Goal: Transaction & Acquisition: Purchase product/service

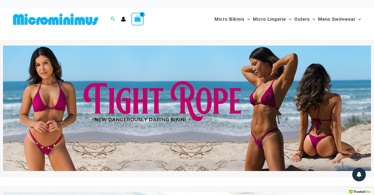
click at [141, 22] on icon "View Shopping Cart, 2 items" at bounding box center [137, 19] width 7 height 8
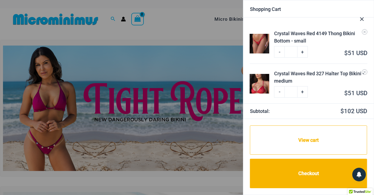
click at [125, 22] on div at bounding box center [187, 97] width 374 height 195
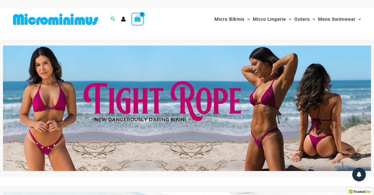
click at [121, 18] on div at bounding box center [123, 19] width 10 height 5
click at [123, 20] on icon "Account icon link" at bounding box center [123, 19] width 5 height 5
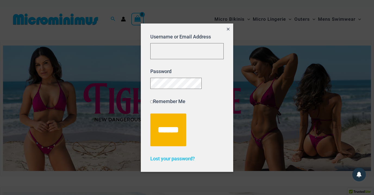
click at [229, 28] on icon "Close popup" at bounding box center [228, 29] width 3 height 3
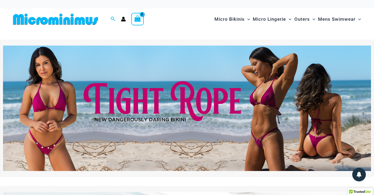
click at [135, 21] on icon "View Shopping Cart, 2 items" at bounding box center [137, 18] width 6 height 6
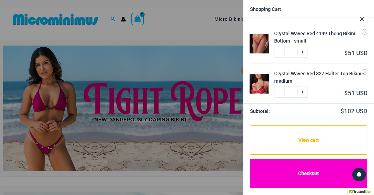
click at [314, 181] on link "Checkout" at bounding box center [308, 172] width 117 height 29
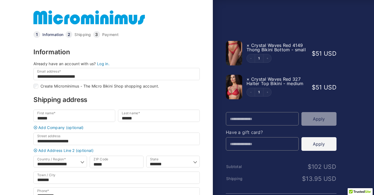
select select "**"
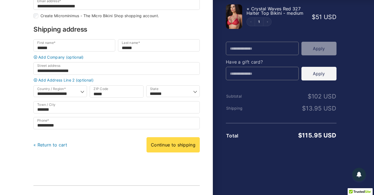
scroll to position [70, 0]
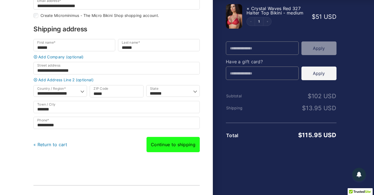
click at [165, 152] on link "Continue to shipping" at bounding box center [173, 144] width 53 height 15
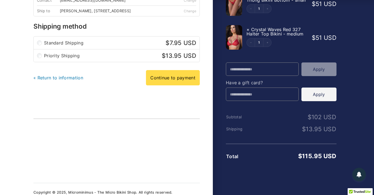
scroll to position [60, 0]
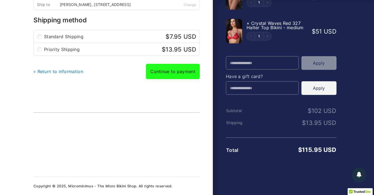
click at [172, 72] on link "Continue to payment" at bounding box center [173, 71] width 54 height 15
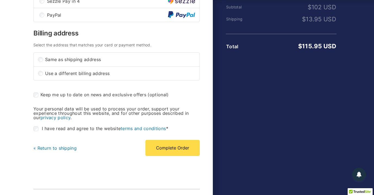
scroll to position [167, 0]
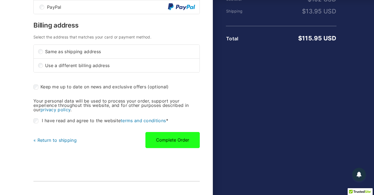
click at [173, 145] on button "Complete Order" at bounding box center [173, 140] width 54 height 16
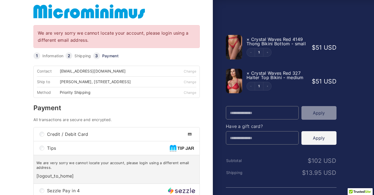
scroll to position [4, 0]
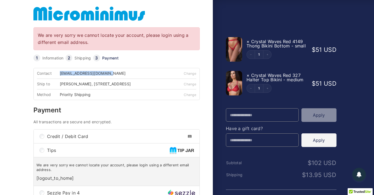
drag, startPoint x: 121, startPoint y: 73, endPoint x: 59, endPoint y: 75, distance: 61.8
click at [59, 75] on div "Contact succulent30dd@gmail.com" at bounding box center [103, 73] width 133 height 10
click at [116, 75] on div "Contact succulent30dd@gmail.com" at bounding box center [103, 73] width 133 height 10
click at [116, 74] on div "Contact succulent30dd@gmail.com" at bounding box center [103, 73] width 133 height 10
click at [113, 74] on div "[EMAIL_ADDRESS][DOMAIN_NAME]" at bounding box center [95, 73] width 70 height 4
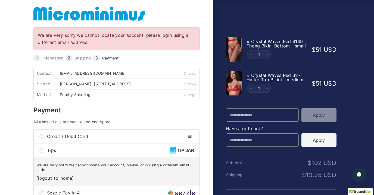
drag, startPoint x: 110, startPoint y: 74, endPoint x: 122, endPoint y: 76, distance: 12.1
click at [122, 76] on div "Contact succulent30dd@gmail.com" at bounding box center [103, 73] width 133 height 10
click at [123, 75] on div "Contact succulent30dd@gmail.com" at bounding box center [103, 73] width 133 height 10
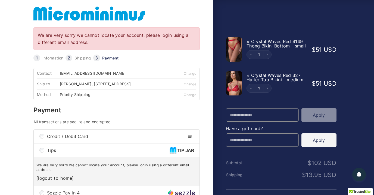
click at [131, 74] on div "Contact succulent30dd@gmail.com" at bounding box center [103, 73] width 133 height 10
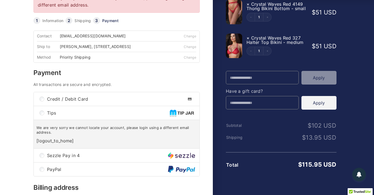
scroll to position [0, 0]
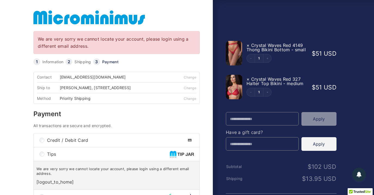
click at [127, 80] on div "Contact succulent30dd@gmail.com" at bounding box center [103, 77] width 133 height 10
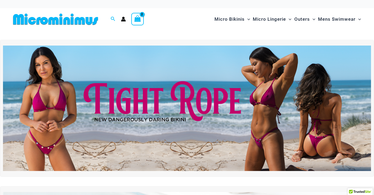
click at [135, 21] on icon "View Shopping Cart, 2 items" at bounding box center [138, 19] width 6 height 6
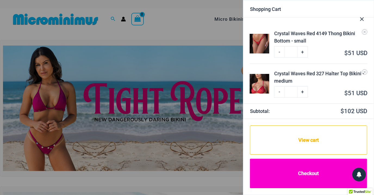
click at [317, 167] on link "Checkout" at bounding box center [308, 172] width 117 height 29
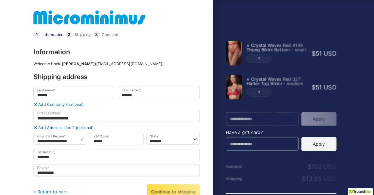
select select "**"
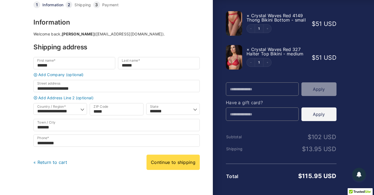
scroll to position [20, 0]
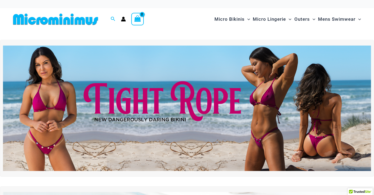
click at [124, 21] on icon "Account icon link" at bounding box center [123, 20] width 5 height 2
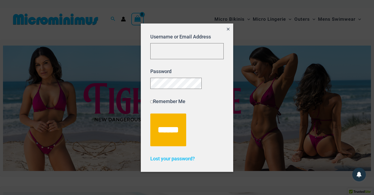
click at [227, 32] on button "Close popup" at bounding box center [229, 29] width 10 height 13
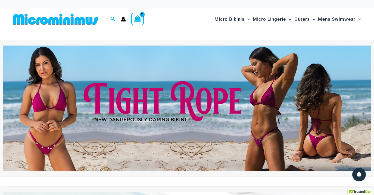
click at [124, 19] on icon "Account icon link" at bounding box center [123, 19] width 5 height 5
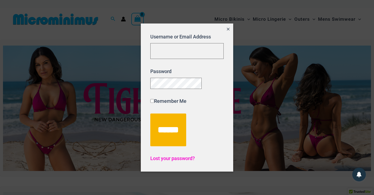
click at [165, 161] on span "Lost your password?" at bounding box center [172, 158] width 45 height 6
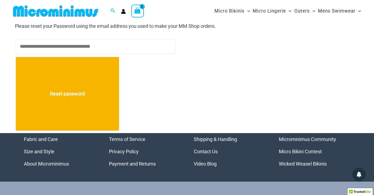
click at [133, 47] on input "Username or Email Address" at bounding box center [96, 46] width 160 height 15
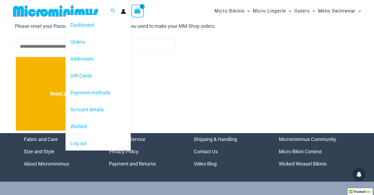
click at [124, 11] on circle "Account icon link" at bounding box center [123, 10] width 2 height 2
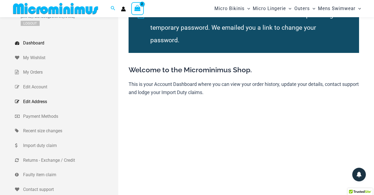
scroll to position [18, 0]
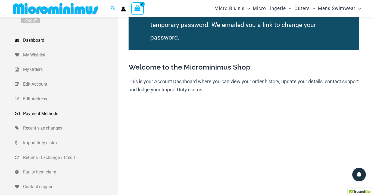
click at [36, 114] on span "Payment Methods" at bounding box center [70, 113] width 94 height 8
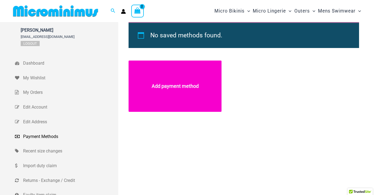
click at [178, 84] on link "Add payment method" at bounding box center [175, 85] width 93 height 51
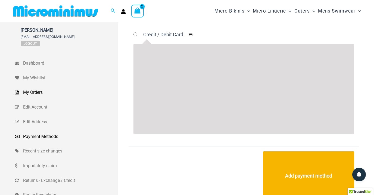
click at [37, 94] on span "My Orders" at bounding box center [70, 92] width 94 height 8
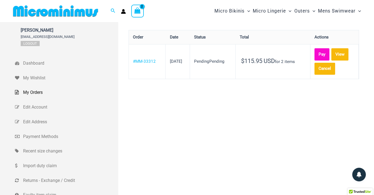
click at [328, 53] on link "Pay" at bounding box center [322, 54] width 15 height 12
click at [32, 44] on link "Logout" at bounding box center [30, 43] width 19 height 5
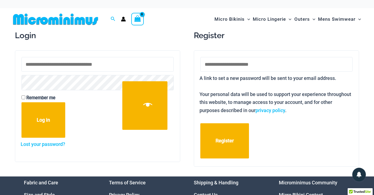
click at [242, 64] on input "Email address * Required" at bounding box center [277, 64] width 152 height 15
paste input "**********"
type input "*"
click at [227, 64] on input "Email address * Required" at bounding box center [277, 64] width 152 height 15
paste input "**********"
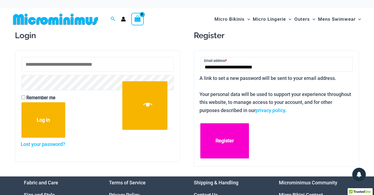
type input "**********"
click at [229, 141] on button "Register" at bounding box center [225, 140] width 49 height 35
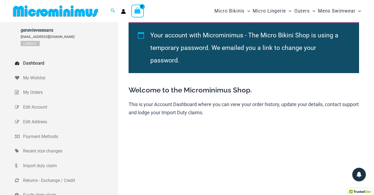
click at [137, 12] on icon "View Shopping Cart, empty" at bounding box center [138, 10] width 6 height 6
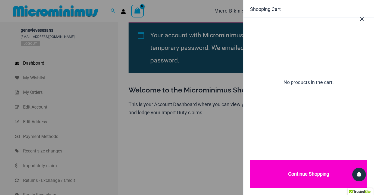
click at [283, 163] on link "Continue Shopping" at bounding box center [308, 173] width 117 height 28
click at [294, 172] on link "Continue Shopping" at bounding box center [308, 173] width 117 height 28
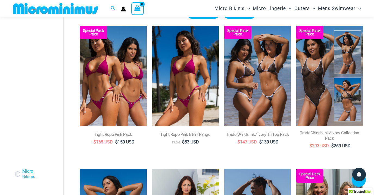
scroll to position [38, 0]
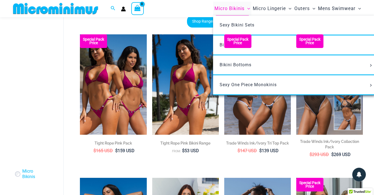
click at [229, 10] on span "Micro Bikinis" at bounding box center [230, 9] width 30 height 14
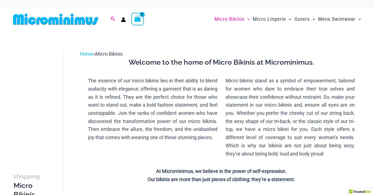
click at [112, 19] on icon "Search icon link" at bounding box center [113, 19] width 4 height 5
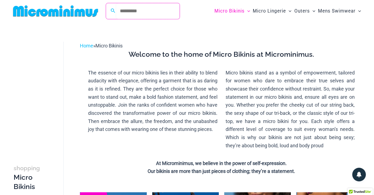
click at [148, 13] on input "Search for: Search" at bounding box center [148, 11] width 64 height 16
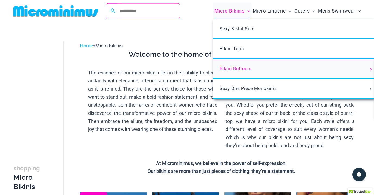
click at [236, 69] on span "Bikini Bottoms" at bounding box center [236, 68] width 32 height 5
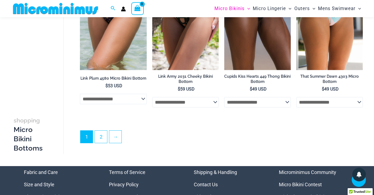
scroll to position [1454, 0]
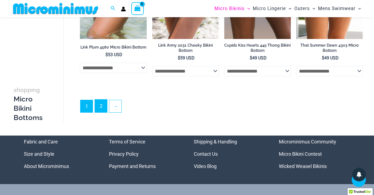
click at [103, 112] on link "2" at bounding box center [101, 105] width 12 height 13
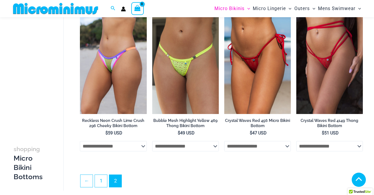
scroll to position [661, 0]
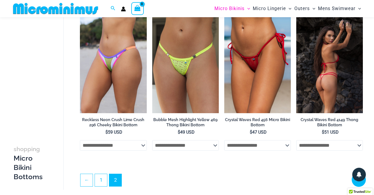
click at [320, 81] on img at bounding box center [330, 63] width 67 height 100
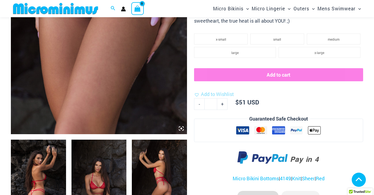
scroll to position [164, 0]
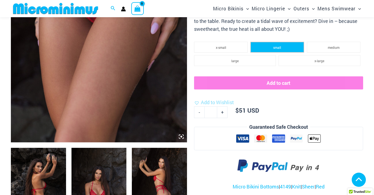
click at [269, 47] on li "small" at bounding box center [278, 47] width 54 height 11
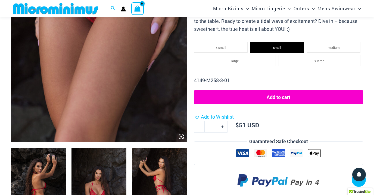
click at [263, 97] on button "Add to cart" at bounding box center [278, 97] width 169 height 14
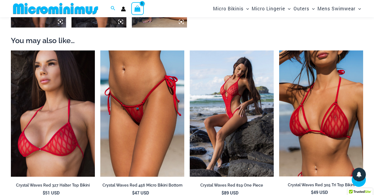
scroll to position [471, 0]
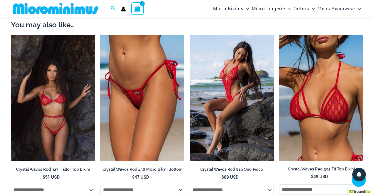
click at [56, 112] on img at bounding box center [53, 98] width 84 height 126
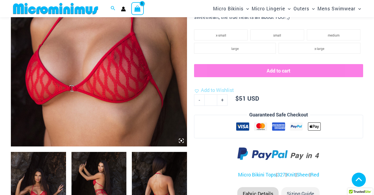
scroll to position [157, 0]
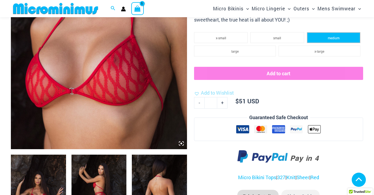
click at [327, 39] on li "medium" at bounding box center [334, 37] width 54 height 11
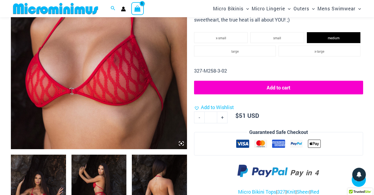
click at [282, 89] on button "Add to cart" at bounding box center [278, 88] width 169 height 14
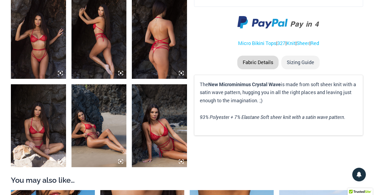
scroll to position [0, 0]
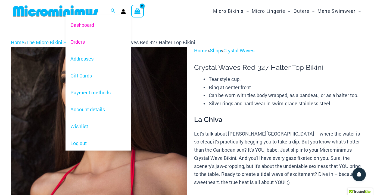
click at [84, 42] on link "Orders" at bounding box center [98, 41] width 65 height 17
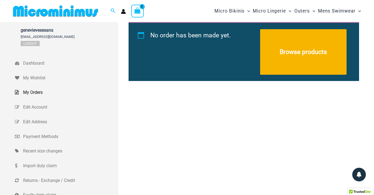
click at [137, 12] on icon "View Shopping Cart, 2 items" at bounding box center [138, 10] width 6 height 6
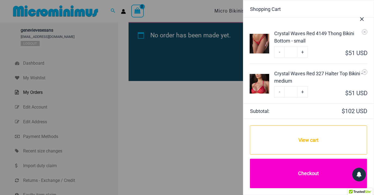
click at [288, 171] on link "Checkout" at bounding box center [308, 172] width 117 height 29
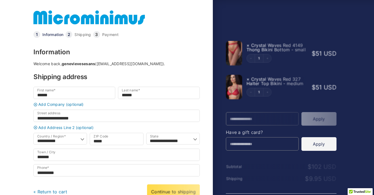
select select "**"
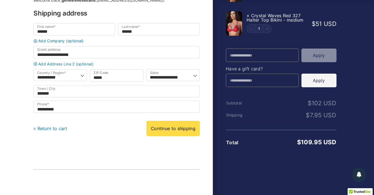
scroll to position [64, 0]
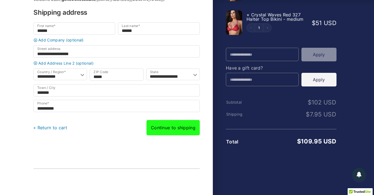
click at [176, 132] on link "Continue to shipping" at bounding box center [173, 127] width 53 height 15
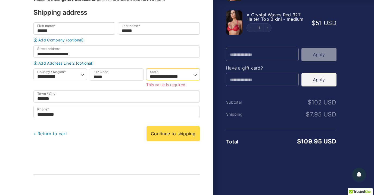
click at [146, 68] on select "**********" at bounding box center [173, 74] width 54 height 12
select select "**"
click option "*****" at bounding box center [0, 0] width 0 height 0
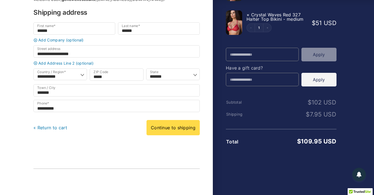
click at [173, 131] on link "Continue to shipping" at bounding box center [173, 127] width 53 height 15
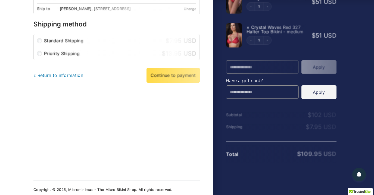
scroll to position [54, 0]
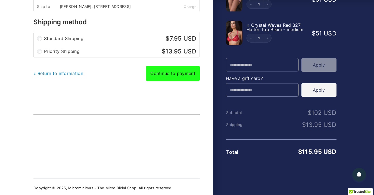
click at [166, 78] on link "Continue to payment" at bounding box center [173, 73] width 54 height 15
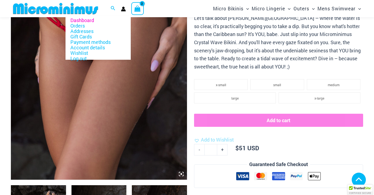
scroll to position [127, 0]
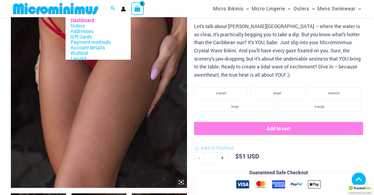
click at [123, 12] on div "Dashboard Orders Addresses Gift Cards Payment methods Account details Wishlist …" at bounding box center [123, 8] width 5 height 15
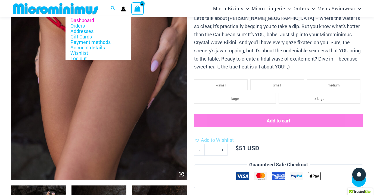
click at [124, 8] on circle "Account icon link" at bounding box center [123, 8] width 2 height 2
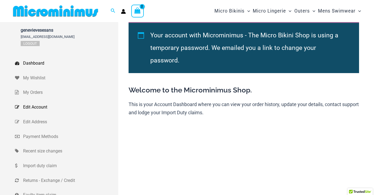
click at [35, 108] on span "Edit Account" at bounding box center [70, 107] width 94 height 8
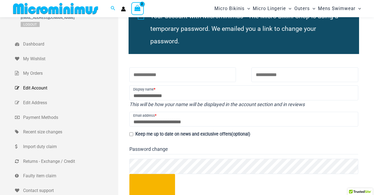
scroll to position [14, 0]
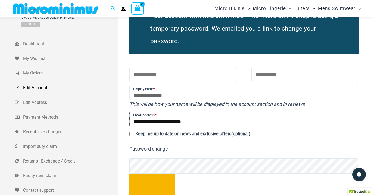
click at [207, 113] on input "**********" at bounding box center [244, 118] width 229 height 15
type input "*"
click at [152, 111] on input "Email address *" at bounding box center [244, 118] width 229 height 15
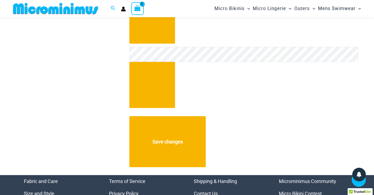
scroll to position [287, 0]
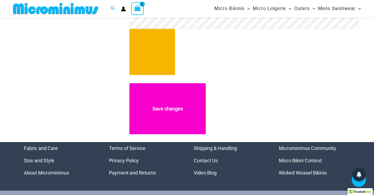
type input "**********"
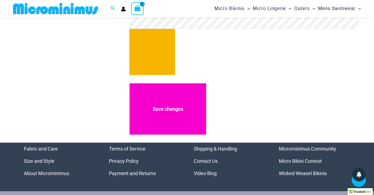
click at [172, 101] on button "Save changes" at bounding box center [168, 109] width 77 height 52
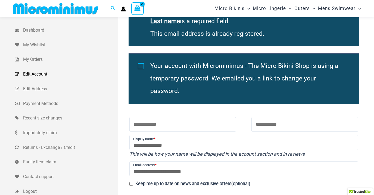
scroll to position [29, 0]
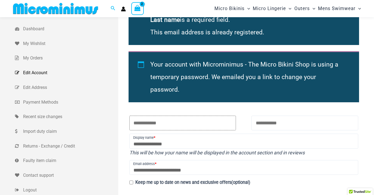
click at [172, 115] on input "First name *" at bounding box center [183, 122] width 107 height 15
type input "******"
click at [266, 115] on input "Last name *" at bounding box center [305, 122] width 107 height 15
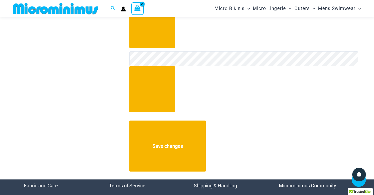
scroll to position [317, 0]
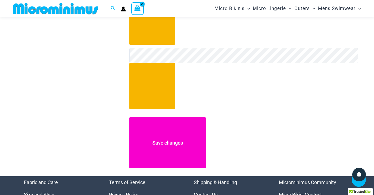
type input "******"
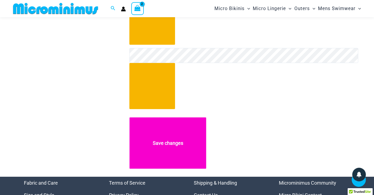
click at [187, 137] on button "Save changes" at bounding box center [168, 143] width 77 height 52
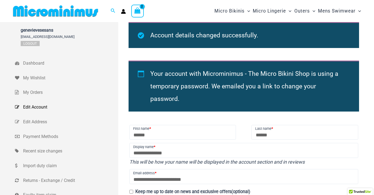
click at [138, 12] on icon "View Shopping Cart, 2 items" at bounding box center [138, 10] width 6 height 6
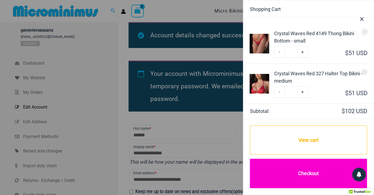
click at [288, 170] on link "Checkout" at bounding box center [308, 172] width 117 height 29
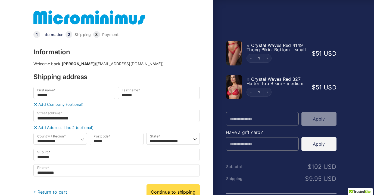
select select "**"
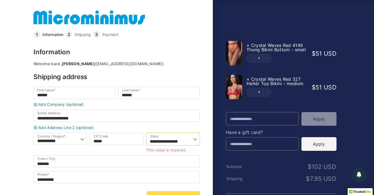
click at [146, 133] on select "**********" at bounding box center [173, 139] width 54 height 13
select select "**"
click option "*****" at bounding box center [0, 0] width 0 height 0
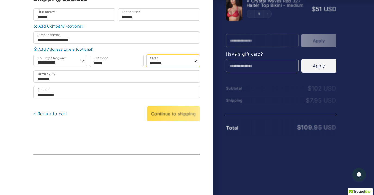
scroll to position [77, 0]
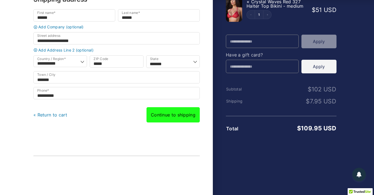
click at [169, 120] on link "Continue to shipping" at bounding box center [173, 114] width 53 height 15
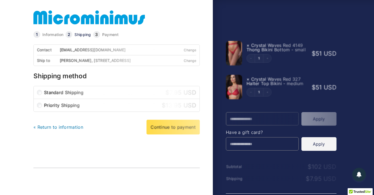
click at [162, 132] on div "« Return to information Continue to payment" at bounding box center [116, 126] width 167 height 15
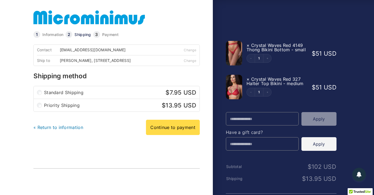
click at [162, 132] on link "Continue to payment" at bounding box center [173, 126] width 54 height 15
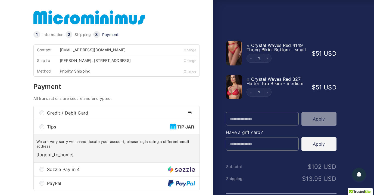
click at [106, 19] on link at bounding box center [89, 17] width 112 height 17
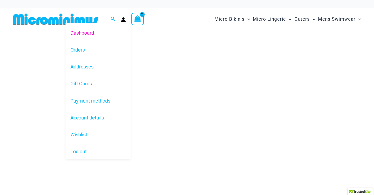
click at [124, 19] on circle "Account icon link" at bounding box center [123, 18] width 2 height 2
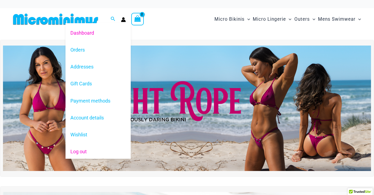
click at [84, 152] on link "Log out" at bounding box center [98, 151] width 65 height 17
